Goal: Communication & Community: Ask a question

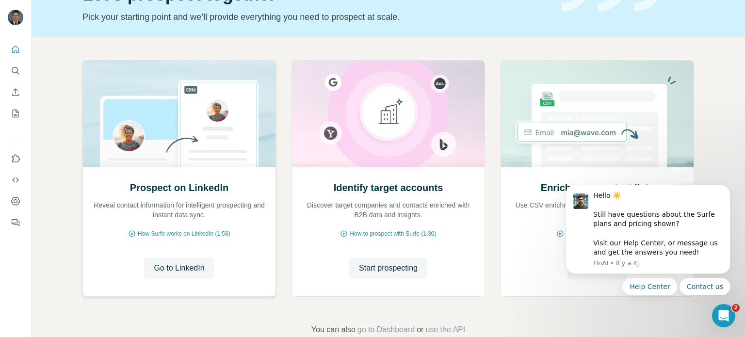
scroll to position [81, 0]
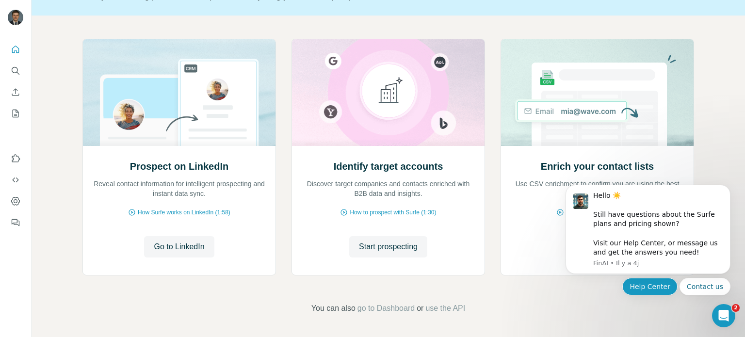
click at [653, 285] on button "Help Center" at bounding box center [649, 286] width 55 height 17
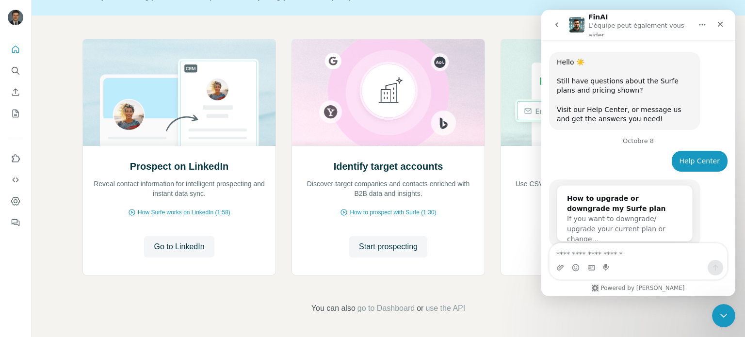
scroll to position [19, 0]
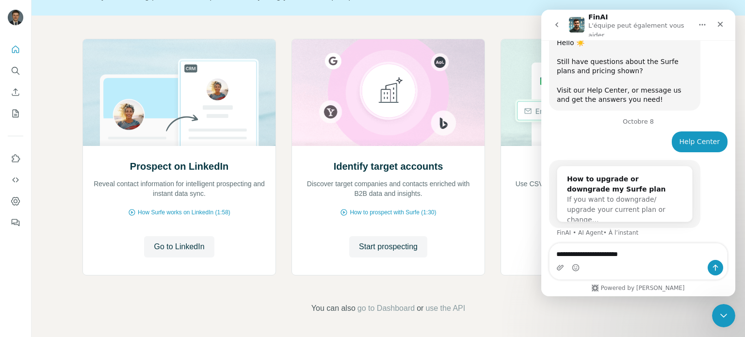
type textarea "**********"
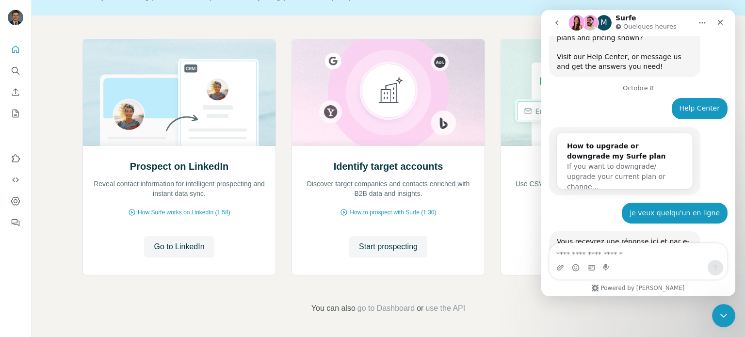
scroll to position [138, 0]
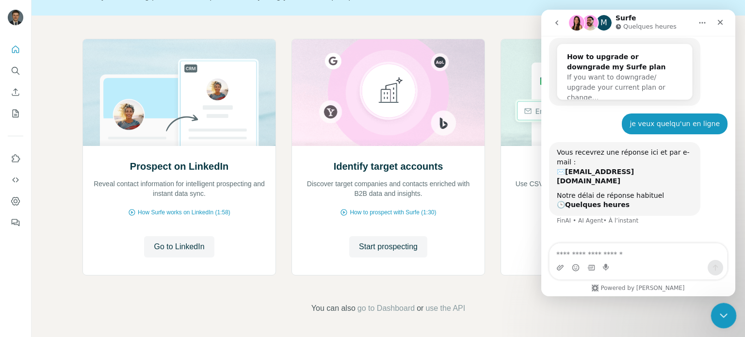
click at [720, 317] on icon "Fermer le Messenger Intercom" at bounding box center [722, 314] width 12 height 12
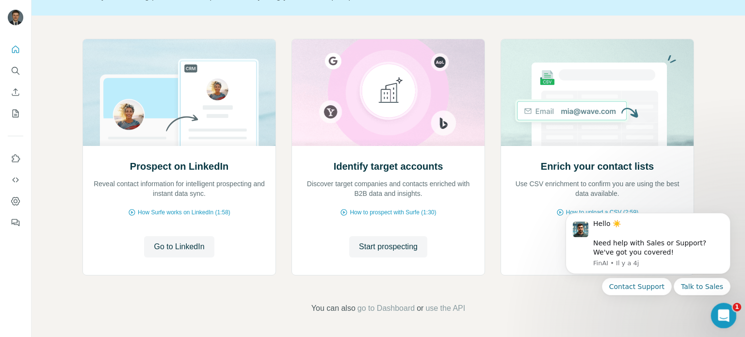
scroll to position [0, 0]
click at [720, 317] on icon "Ouvrir le Messenger Intercom" at bounding box center [722, 315] width 16 height 16
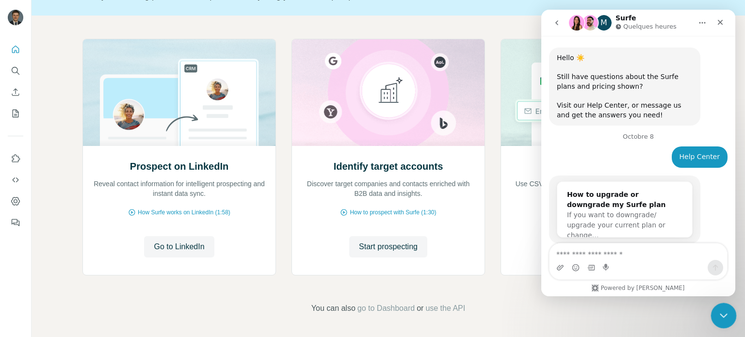
scroll to position [138, 0]
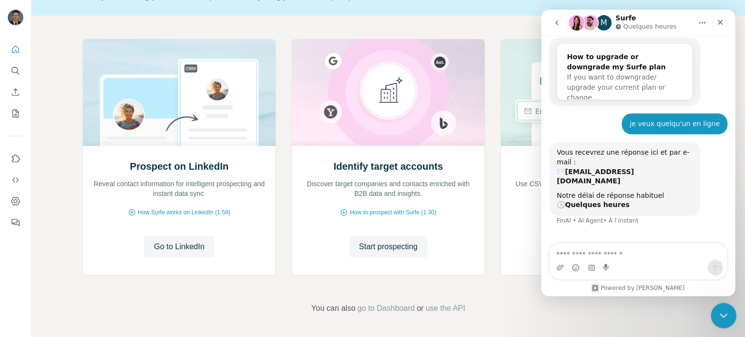
click at [720, 317] on icon "Fermer le Messenger Intercom" at bounding box center [722, 314] width 12 height 12
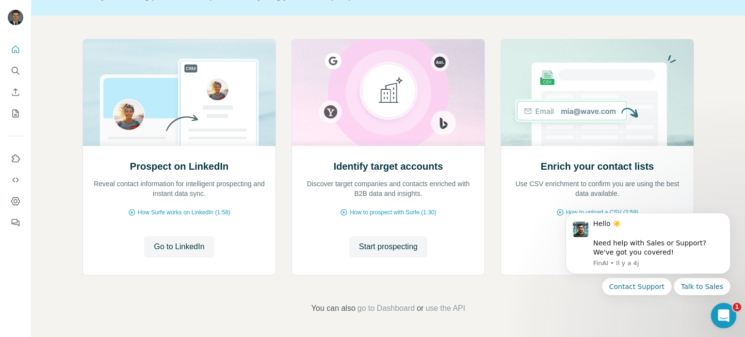
scroll to position [0, 0]
click at [711, 285] on button "Talk to Sales" at bounding box center [702, 286] width 57 height 17
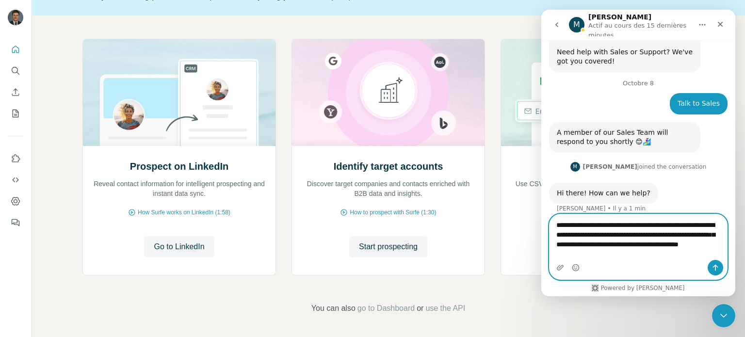
scroll to position [39, 0]
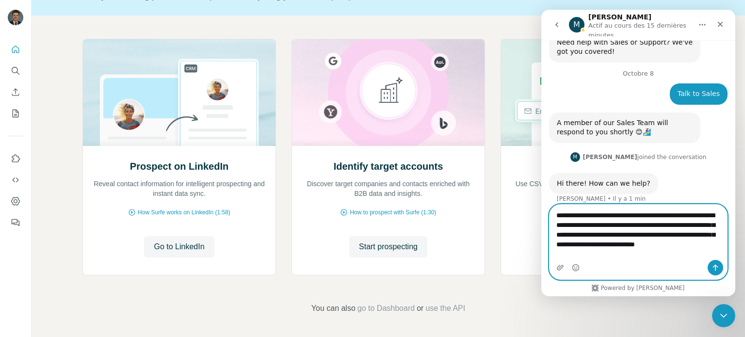
type textarea "**********"
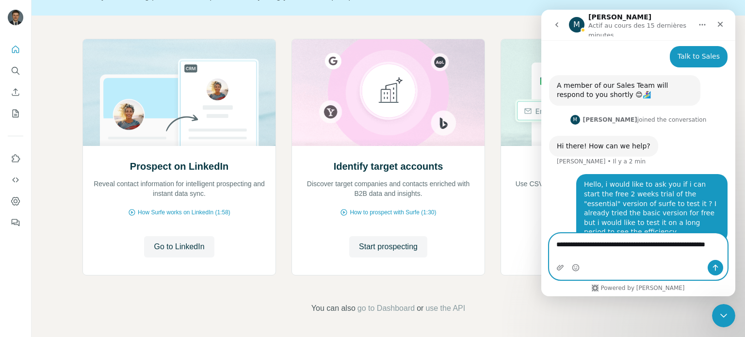
scroll to position [86, 0]
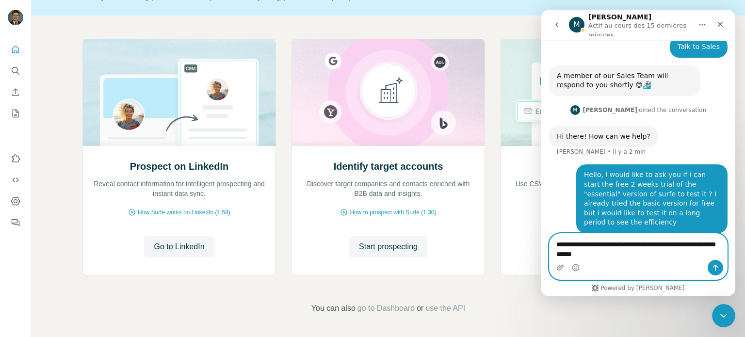
type textarea "**********"
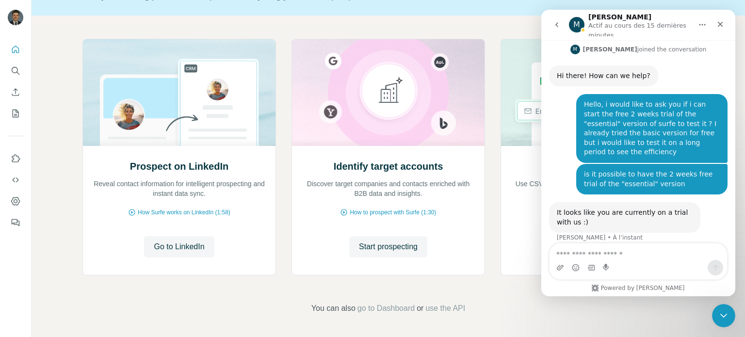
scroll to position [184, 0]
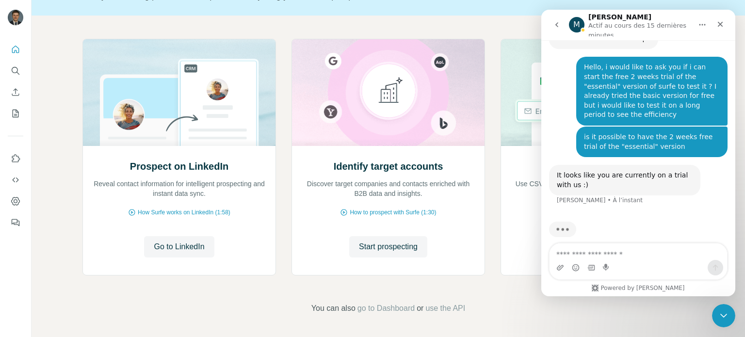
drag, startPoint x: 574, startPoint y: 209, endPoint x: 607, endPoint y: 215, distance: 33.6
click at [607, 215] on div "Hello ☀️ ​ Need help with Sales or Support? We've got you covered! [GEOGRAPHIC_…" at bounding box center [638, 55] width 194 height 398
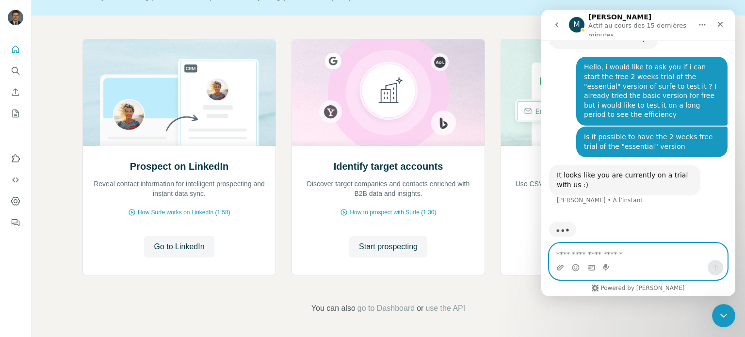
click at [598, 253] on textarea "Envoyer un message..." at bounding box center [639, 252] width 178 height 16
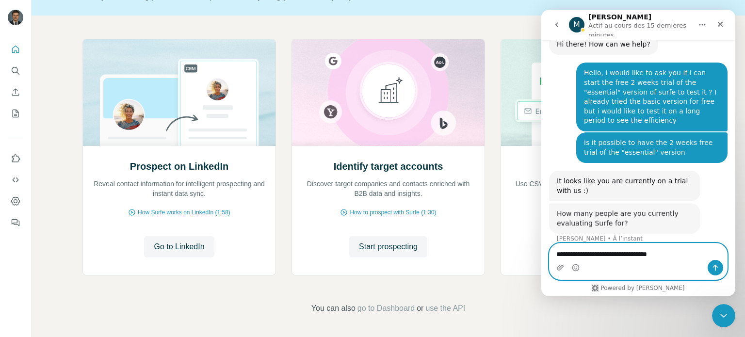
scroll to position [178, 0]
type textarea "*"
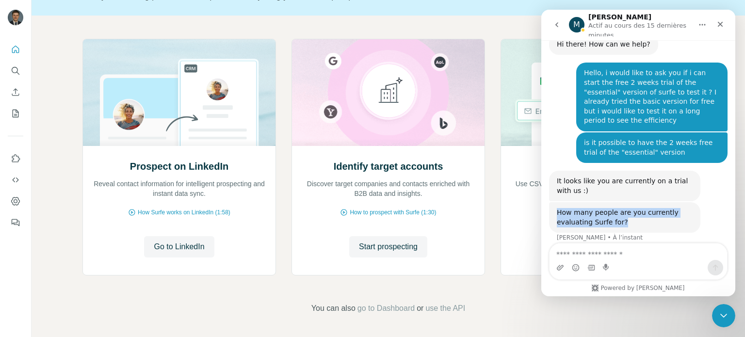
drag, startPoint x: 628, startPoint y: 214, endPoint x: 550, endPoint y: 195, distance: 80.9
click at [550, 202] on div "How many people are you currently evaluating Surfe for? [PERSON_NAME] • À l’ins…" at bounding box center [624, 217] width 151 height 31
copy div "How many people are you currently evaluating Surfe for?"
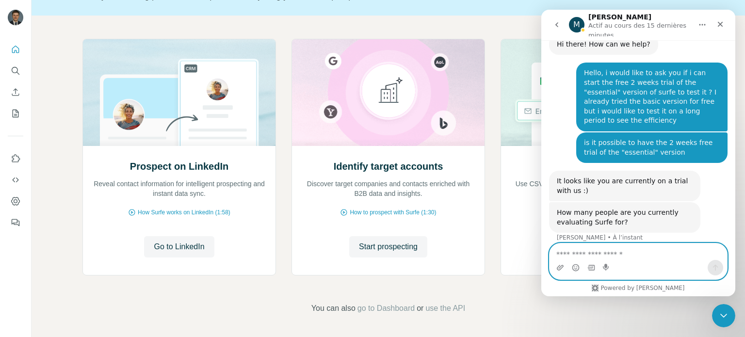
click at [602, 252] on textarea "Envoyer un message..." at bounding box center [639, 252] width 178 height 16
type textarea "**********"
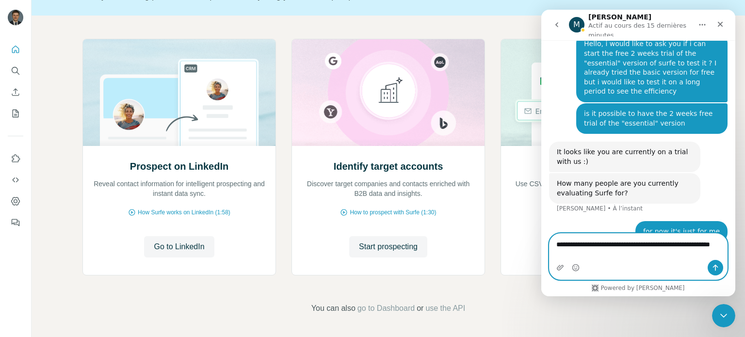
scroll to position [217, 0]
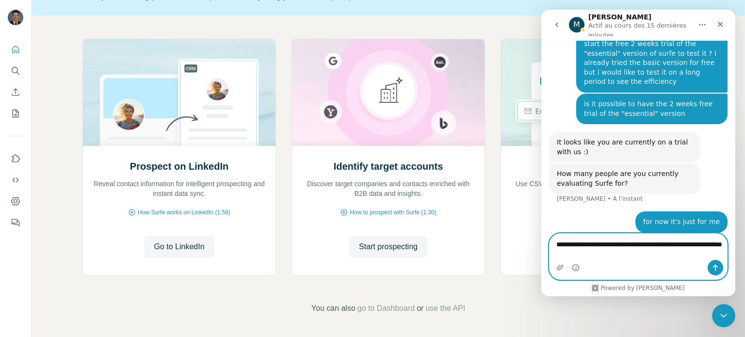
type textarea "**********"
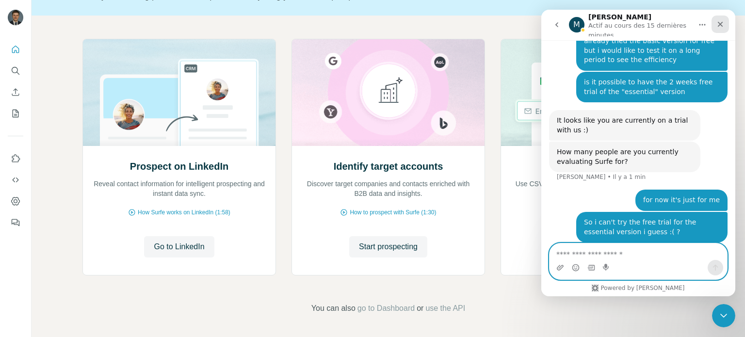
scroll to position [276, 0]
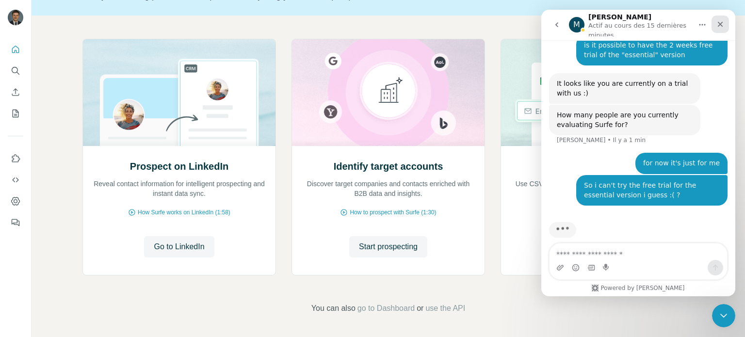
click at [726, 16] on div "Fermer" at bounding box center [720, 24] width 17 height 17
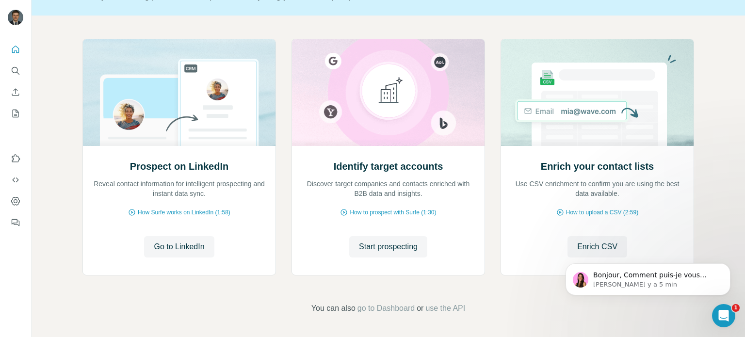
scroll to position [0, 0]
click at [711, 309] on html at bounding box center [722, 314] width 23 height 23
click at [719, 317] on icon "Ouvrir le Messenger Intercom" at bounding box center [722, 315] width 16 height 16
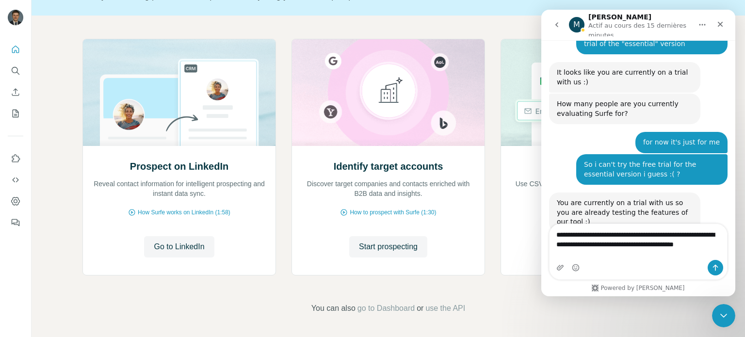
scroll to position [296, 0]
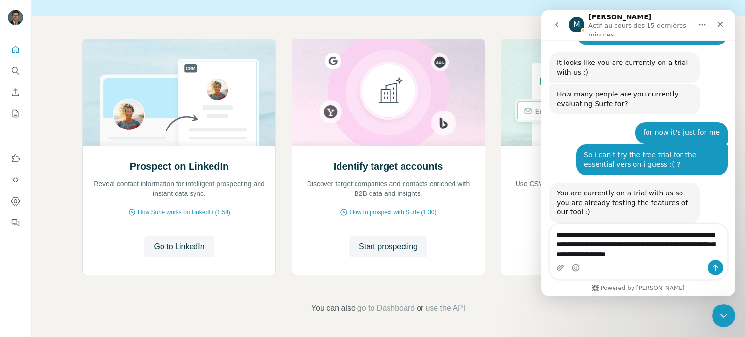
type textarea "**********"
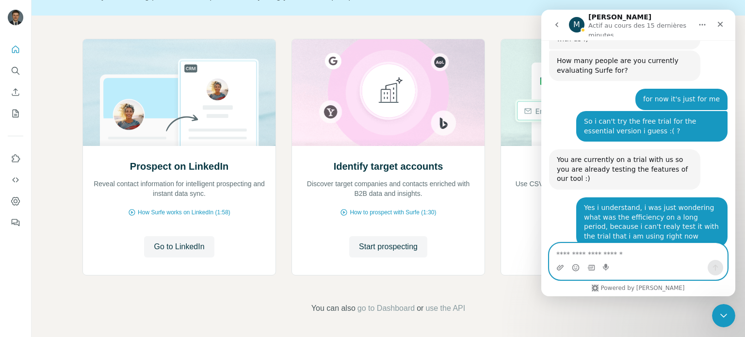
scroll to position [392, 0]
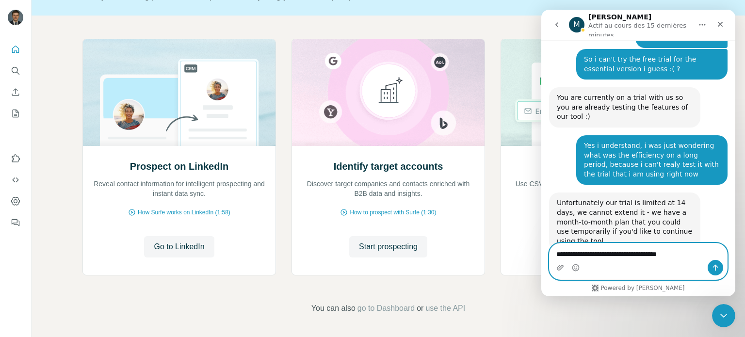
type textarea "**********"
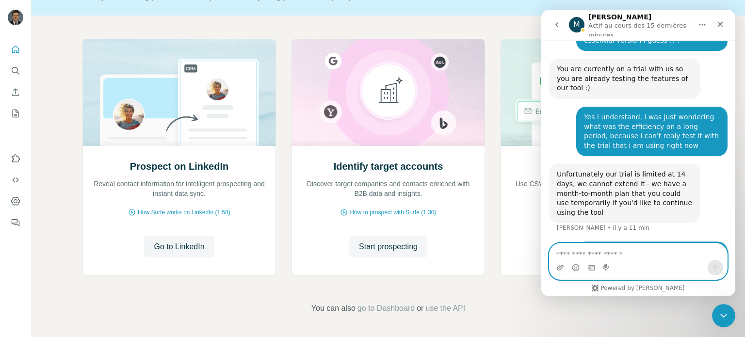
scroll to position [421, 0]
